Goal: Task Accomplishment & Management: Use online tool/utility

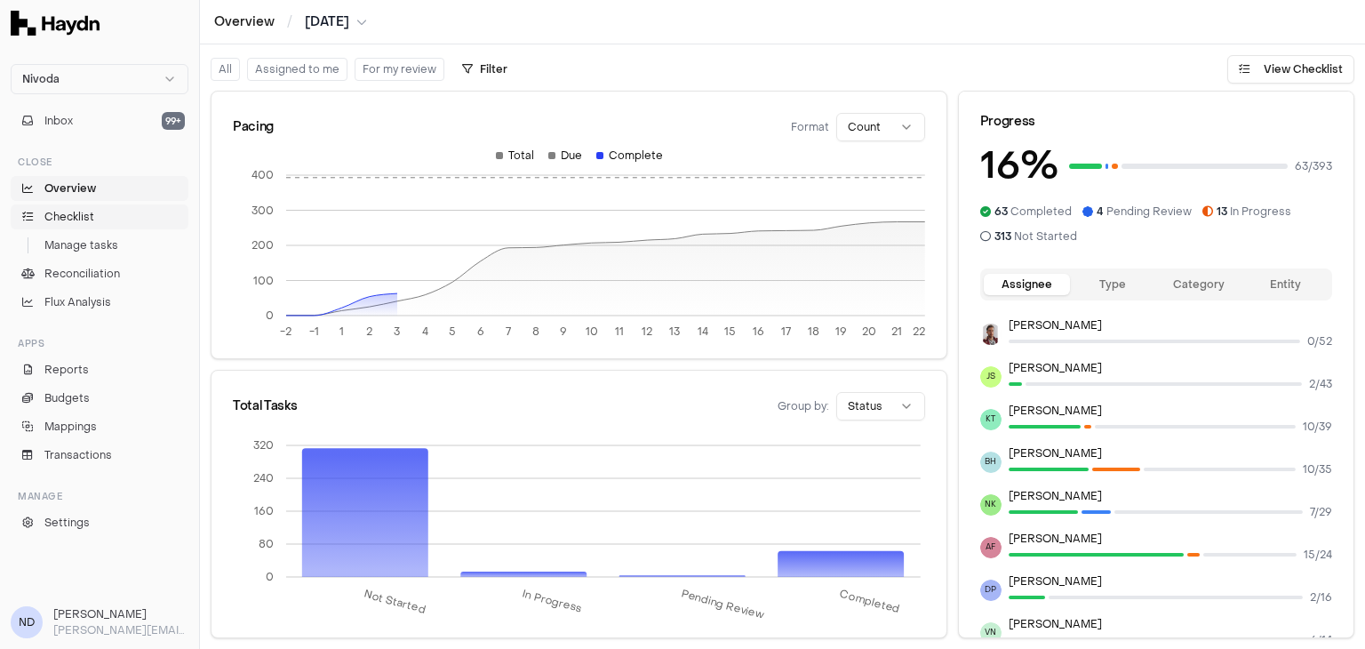
click at [105, 209] on link "Checklist" at bounding box center [100, 216] width 178 height 25
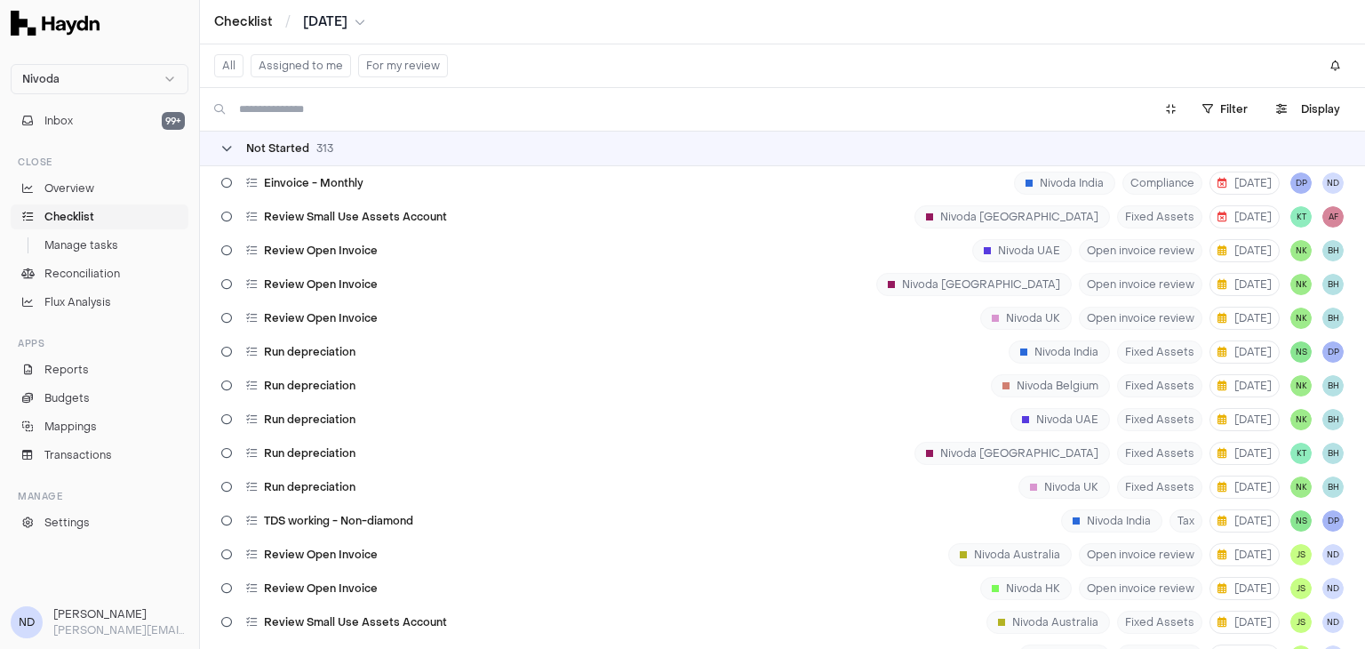
click at [226, 147] on icon at bounding box center [226, 148] width 11 height 11
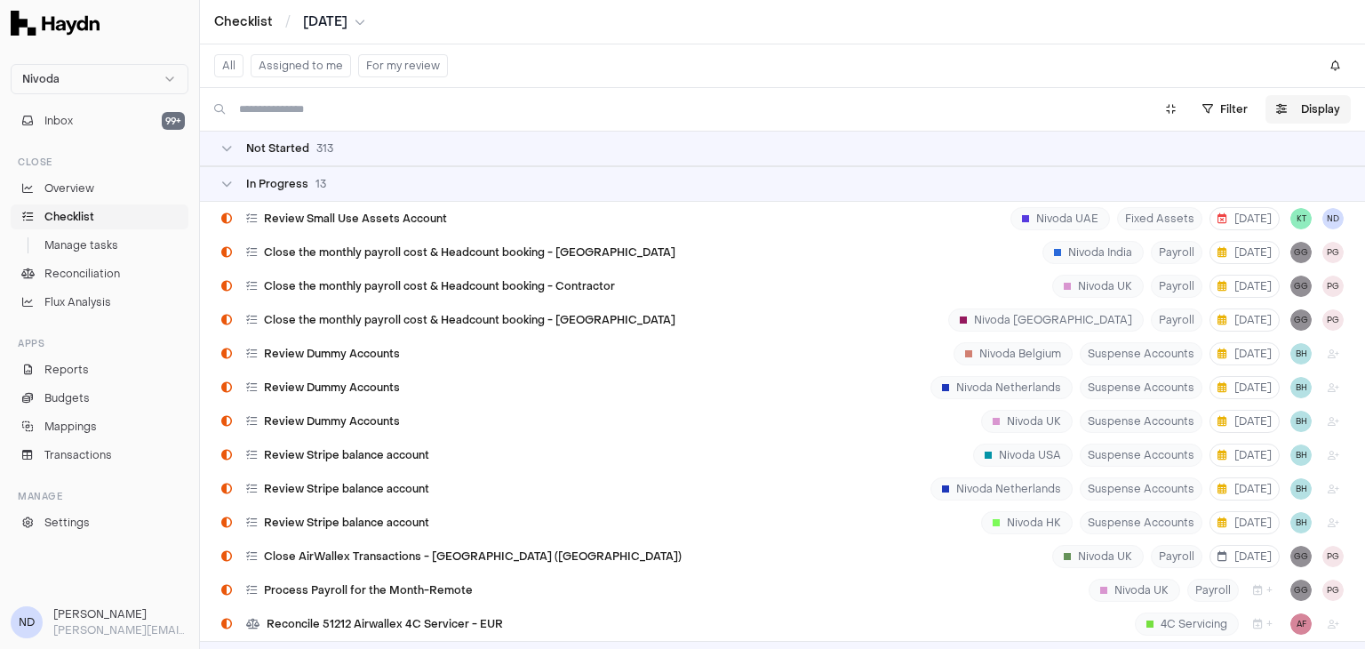
click at [1304, 118] on button "Display" at bounding box center [1307, 109] width 85 height 28
click at [1279, 154] on html "Nivoda Inbox 99+ Close Overview Checklist Manage tasks Reconciliation Flux Anal…" at bounding box center [682, 324] width 1365 height 649
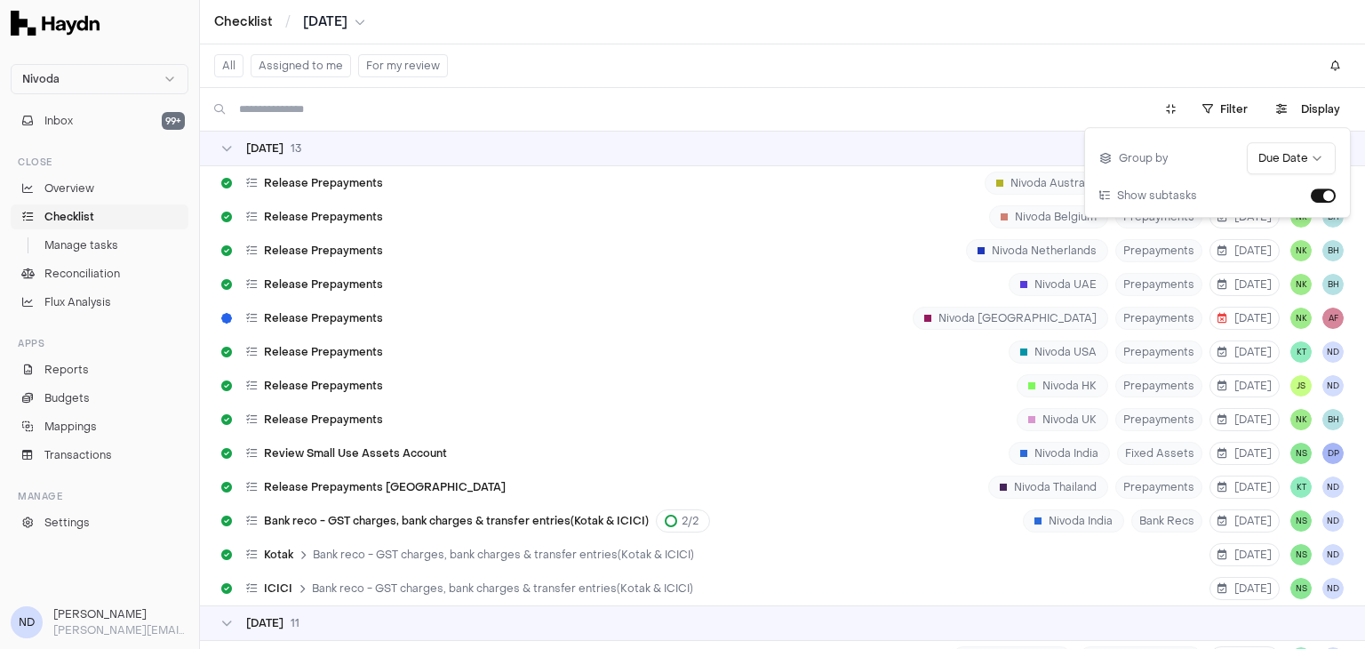
click at [563, 18] on div "Checklist / [DATE]" at bounding box center [782, 22] width 1137 height 18
click at [227, 151] on icon at bounding box center [226, 148] width 11 height 11
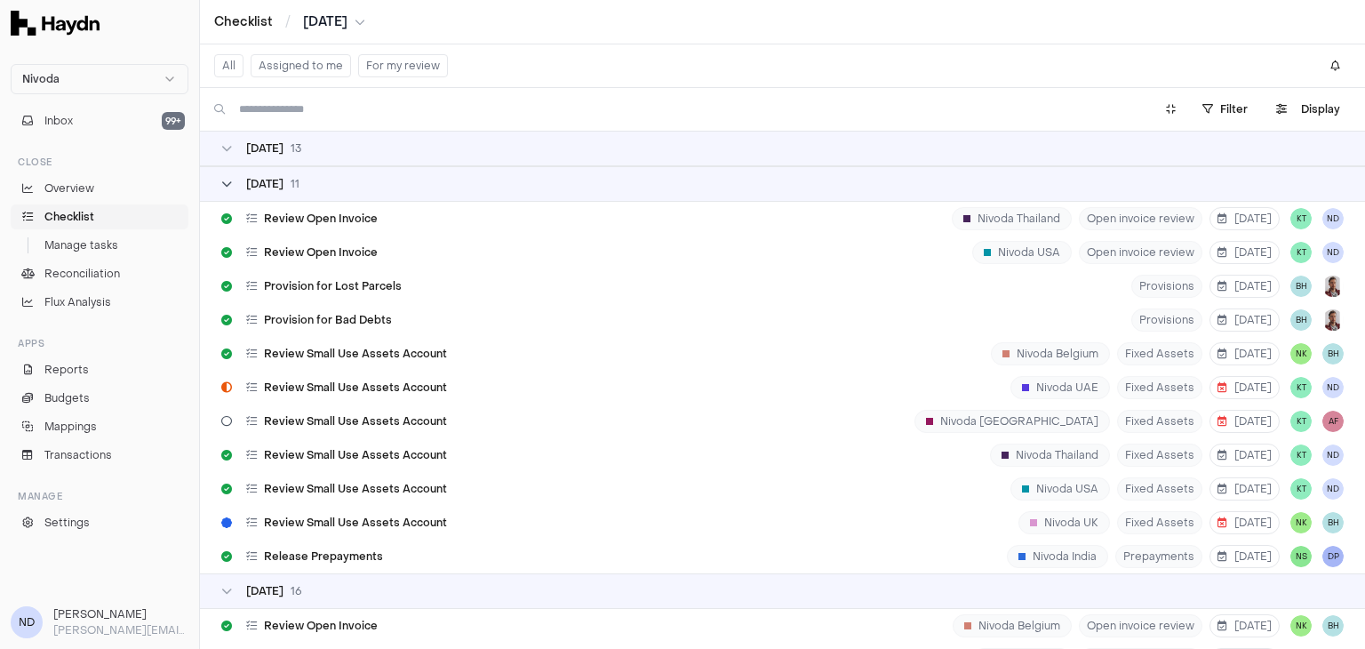
click at [235, 189] on div "[DATE]" at bounding box center [260, 184] width 78 height 14
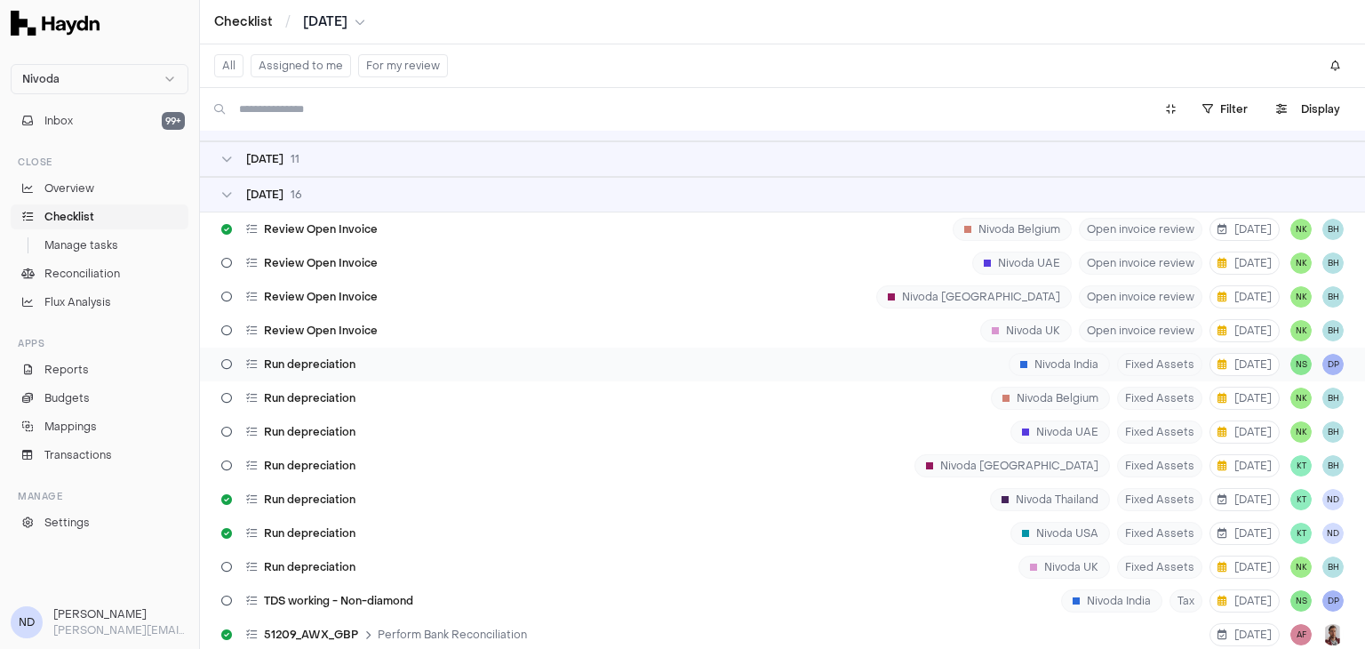
scroll to position [95, 0]
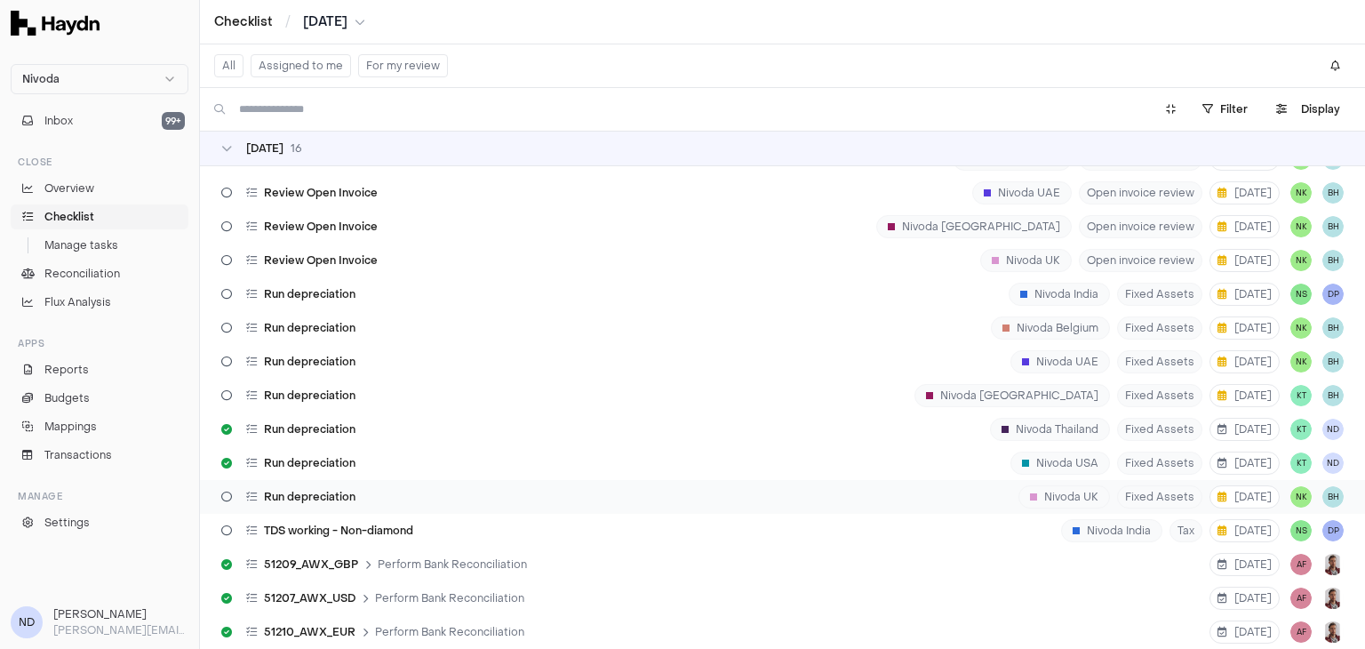
click at [320, 510] on div "Run depreciation" at bounding box center [288, 497] width 148 height 34
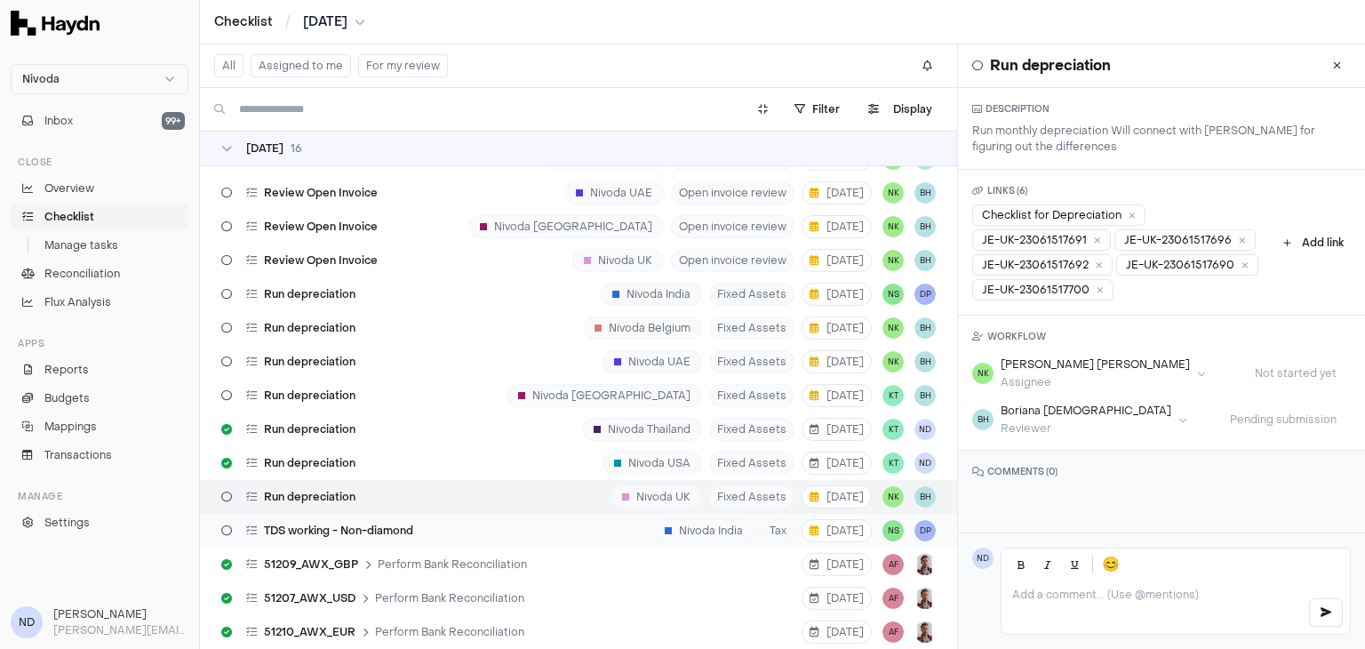
click at [311, 539] on div "TDS working - Non-diamond" at bounding box center [317, 531] width 206 height 34
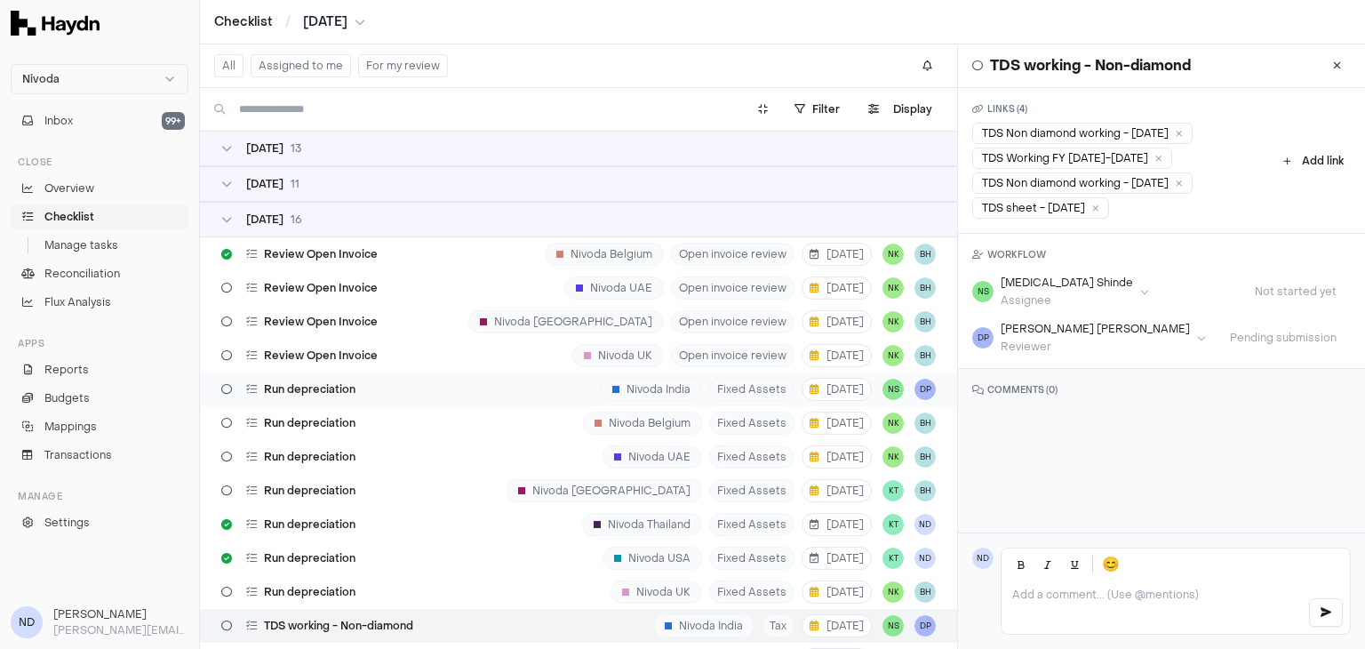
click at [348, 388] on span "Run depreciation" at bounding box center [310, 389] width 92 height 14
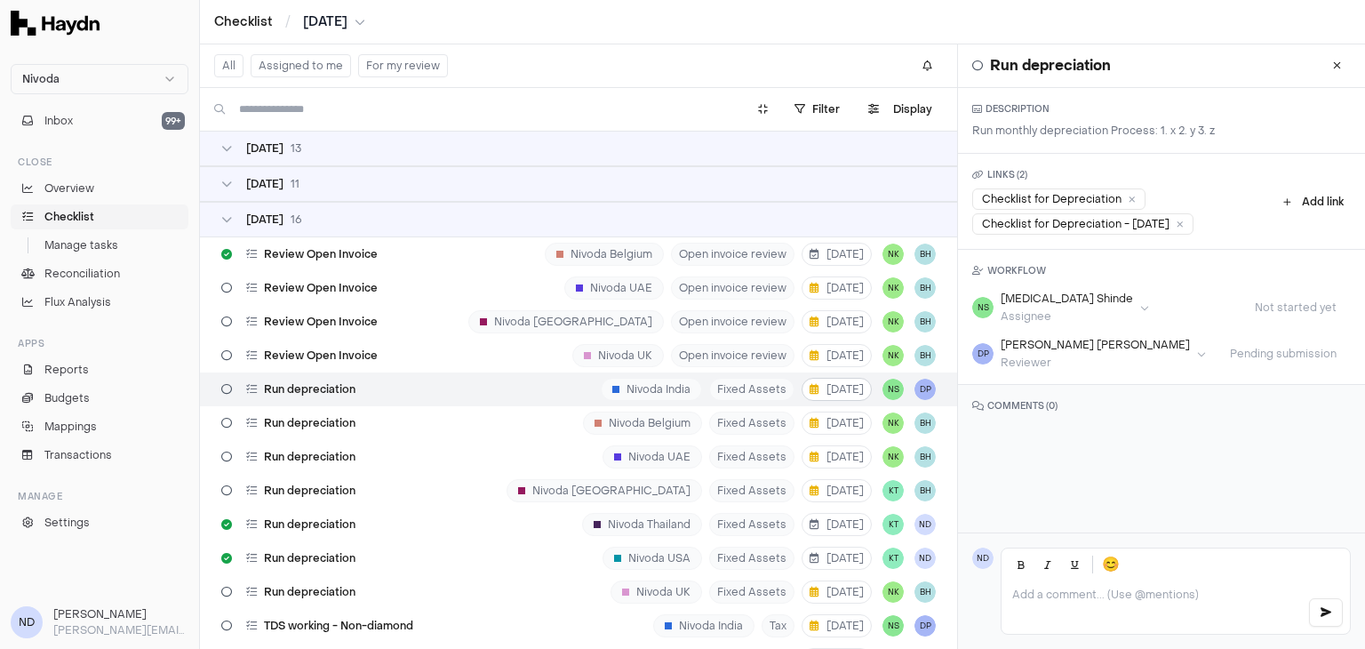
click at [828, 394] on span "[DATE]" at bounding box center [837, 389] width 54 height 14
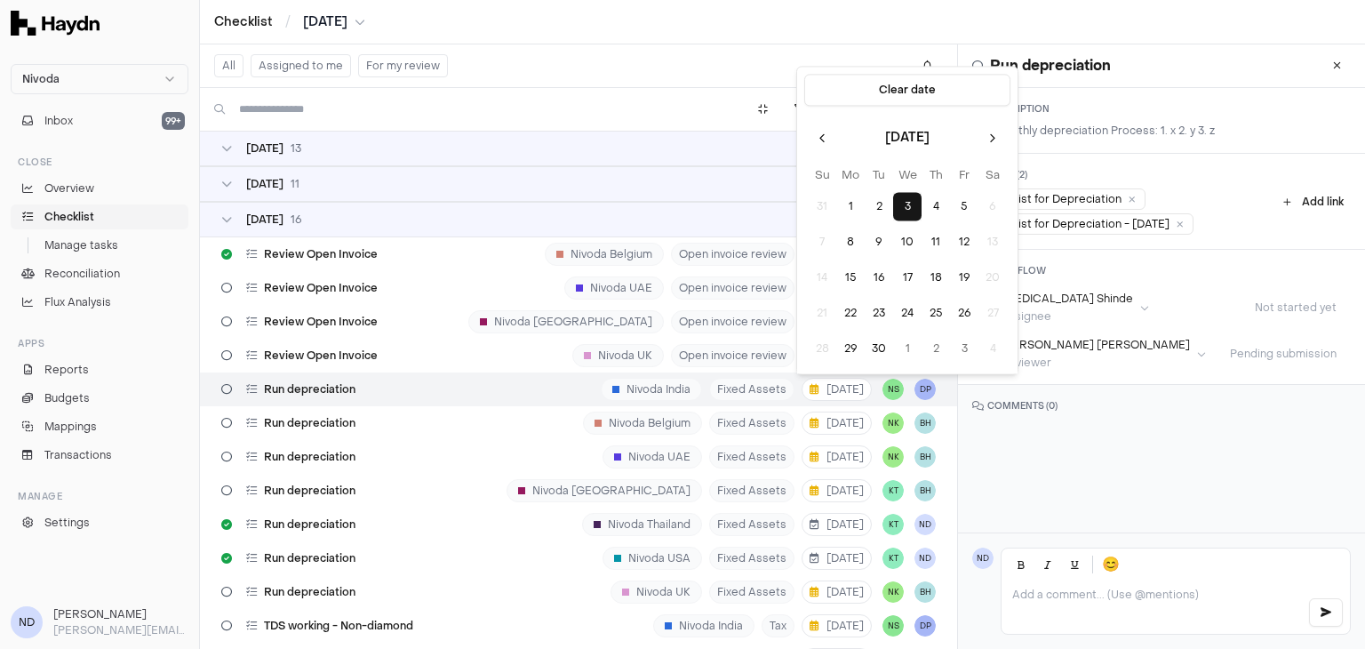
click at [1036, 597] on p at bounding box center [1152, 594] width 281 height 14
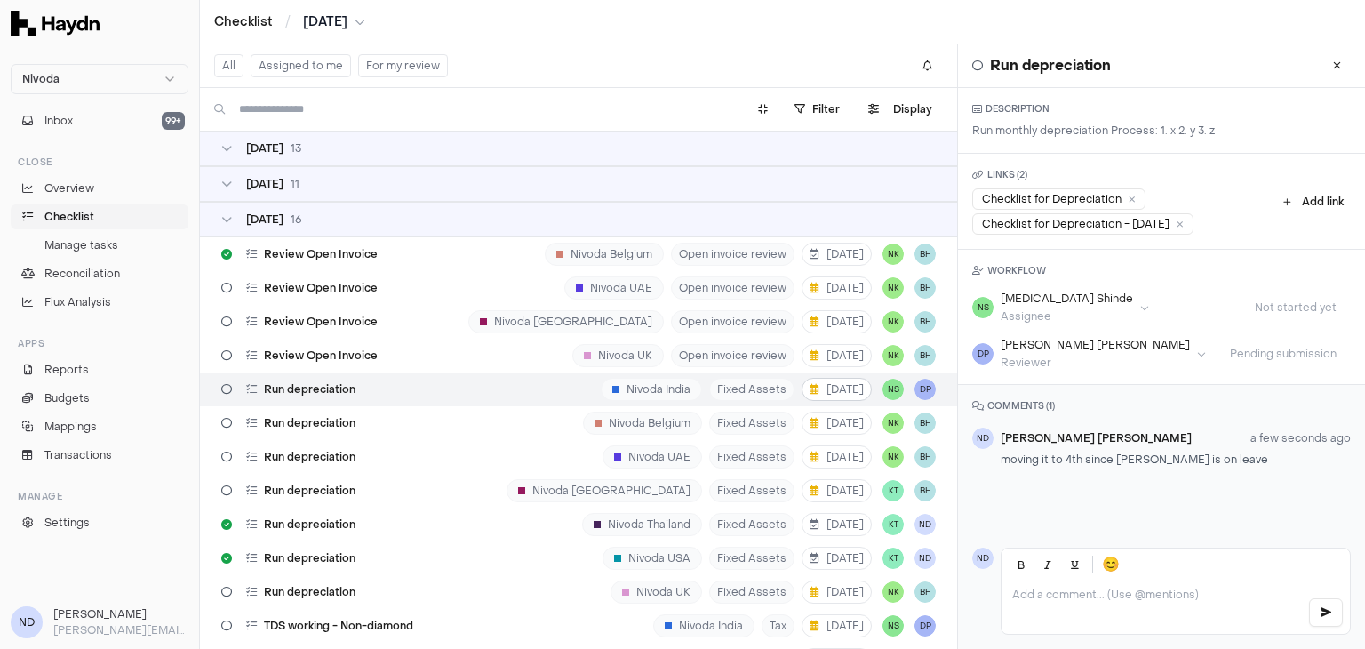
click at [821, 389] on span "[DATE]" at bounding box center [837, 389] width 54 height 14
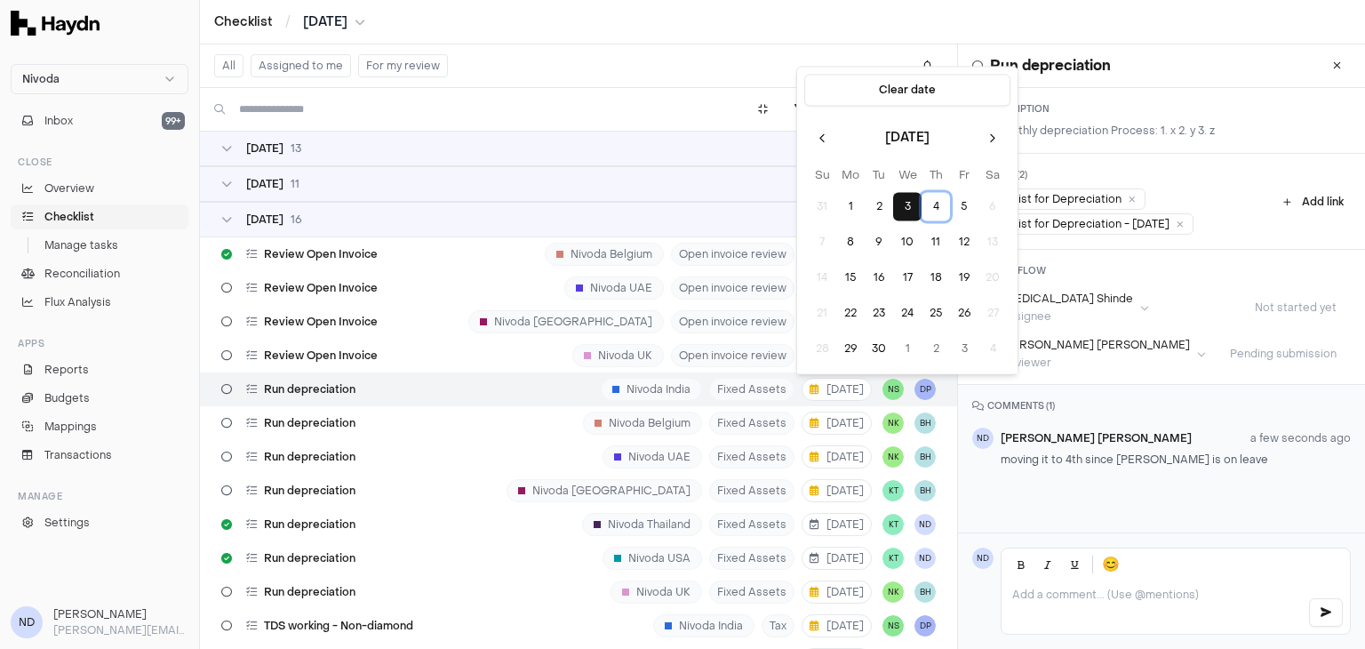
click at [938, 206] on button "4" at bounding box center [936, 207] width 28 height 28
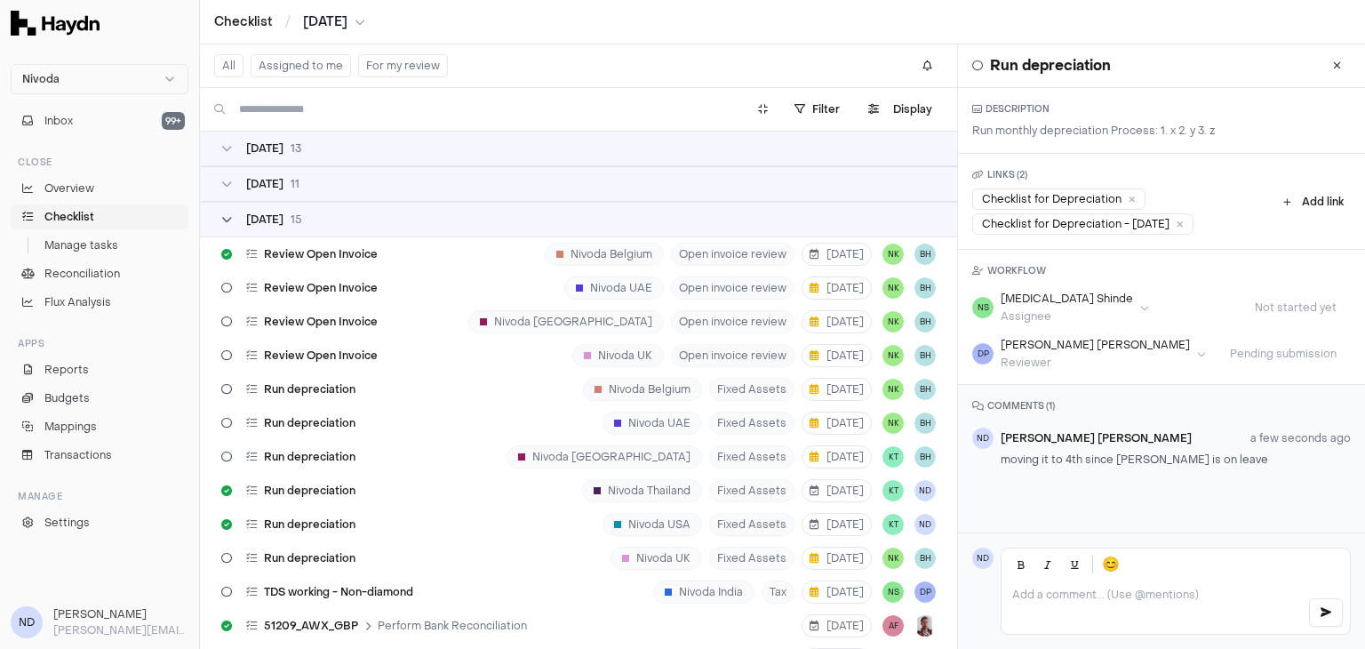
click at [234, 219] on div "[DATE]" at bounding box center [261, 219] width 81 height 14
